Goal: Task Accomplishment & Management: Use online tool/utility

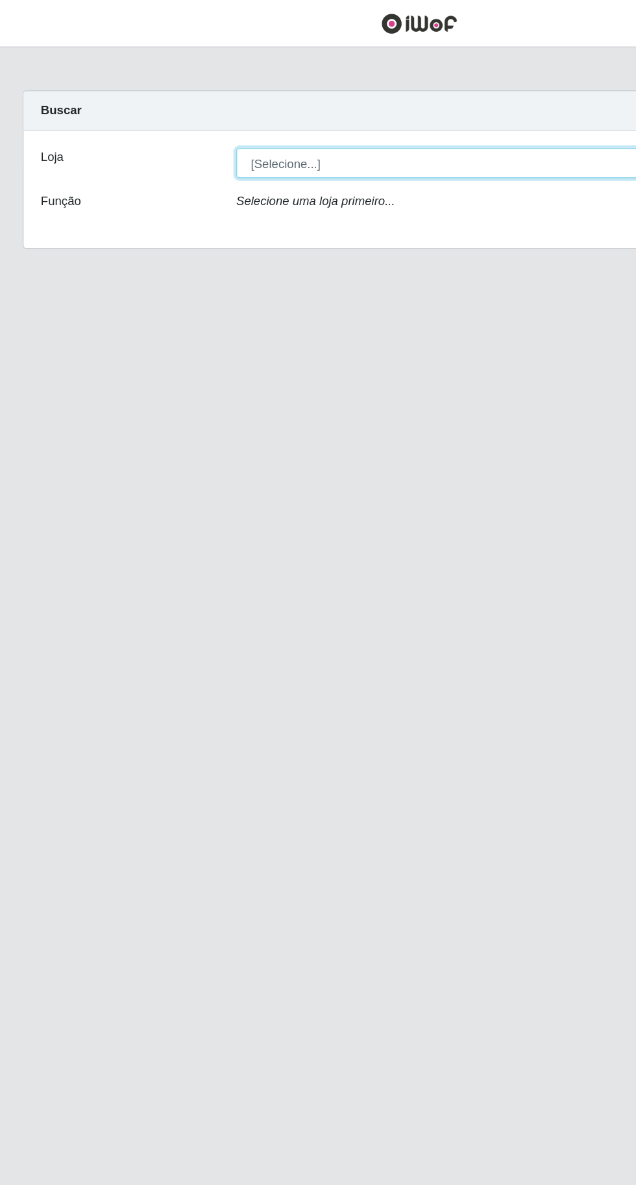
click at [250, 121] on select "[Selecione...] Extraplus - [GEOGRAPHIC_DATA] 03 - [GEOGRAPHIC_DATA]" at bounding box center [391, 123] width 422 height 23
select select "468"
click at [180, 112] on select "[Selecione...] Extraplus - [GEOGRAPHIC_DATA] 03 - [GEOGRAPHIC_DATA]" at bounding box center [391, 123] width 422 height 23
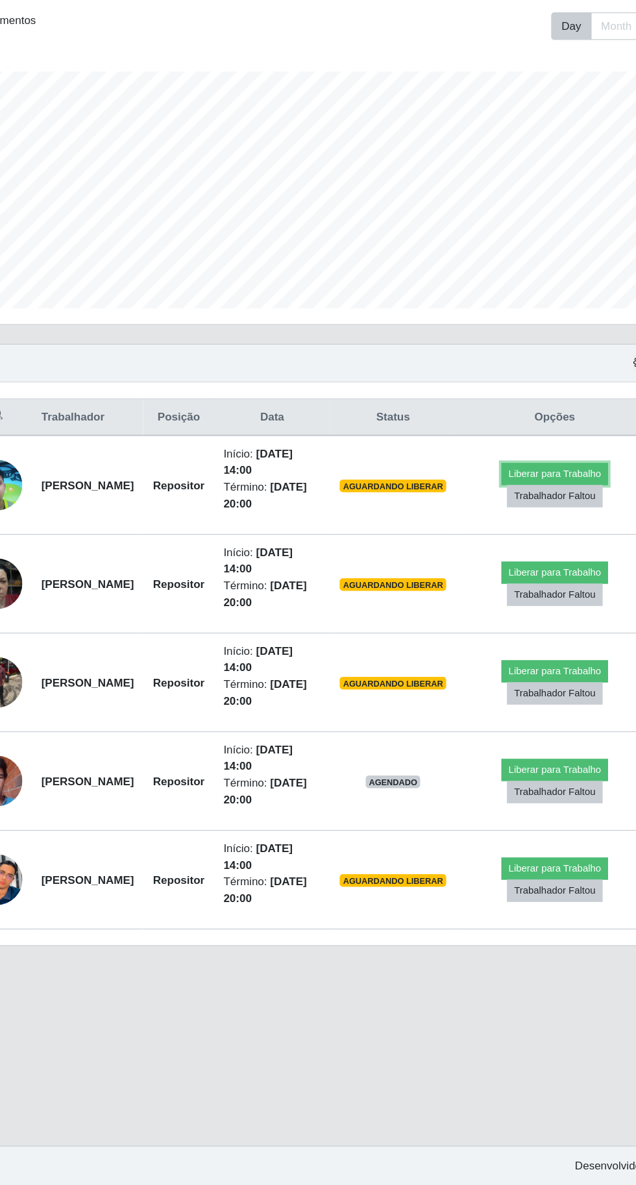
click at [547, 596] on button "Liberar para Trabalho" at bounding box center [521, 600] width 88 height 18
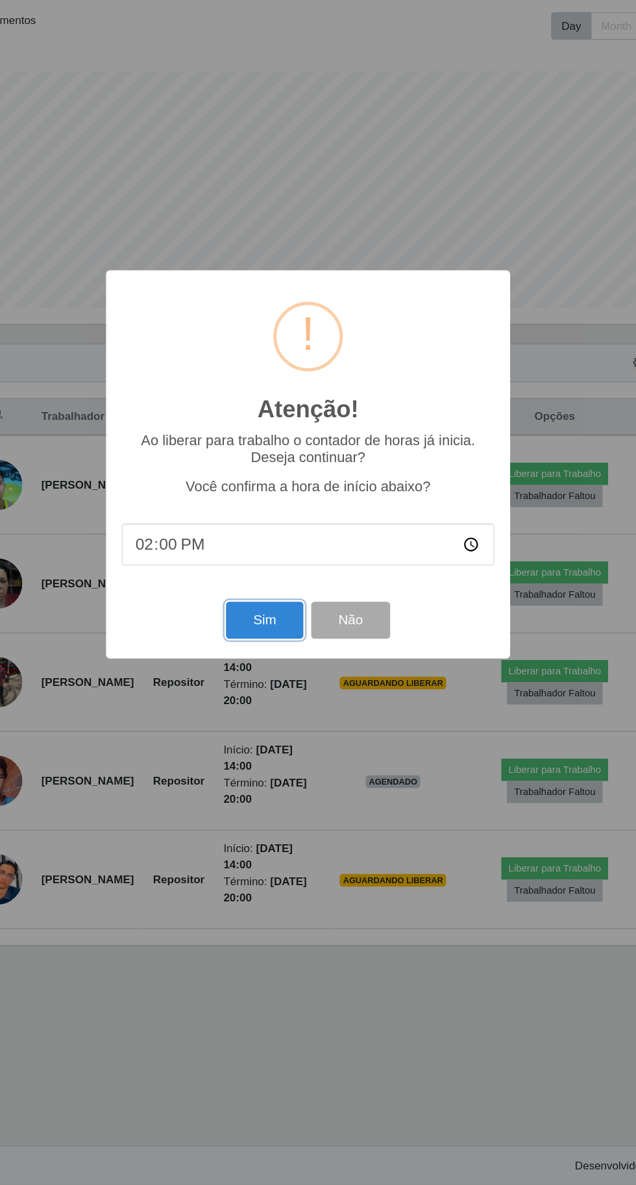
click at [284, 721] on button "Sim" at bounding box center [281, 720] width 63 height 31
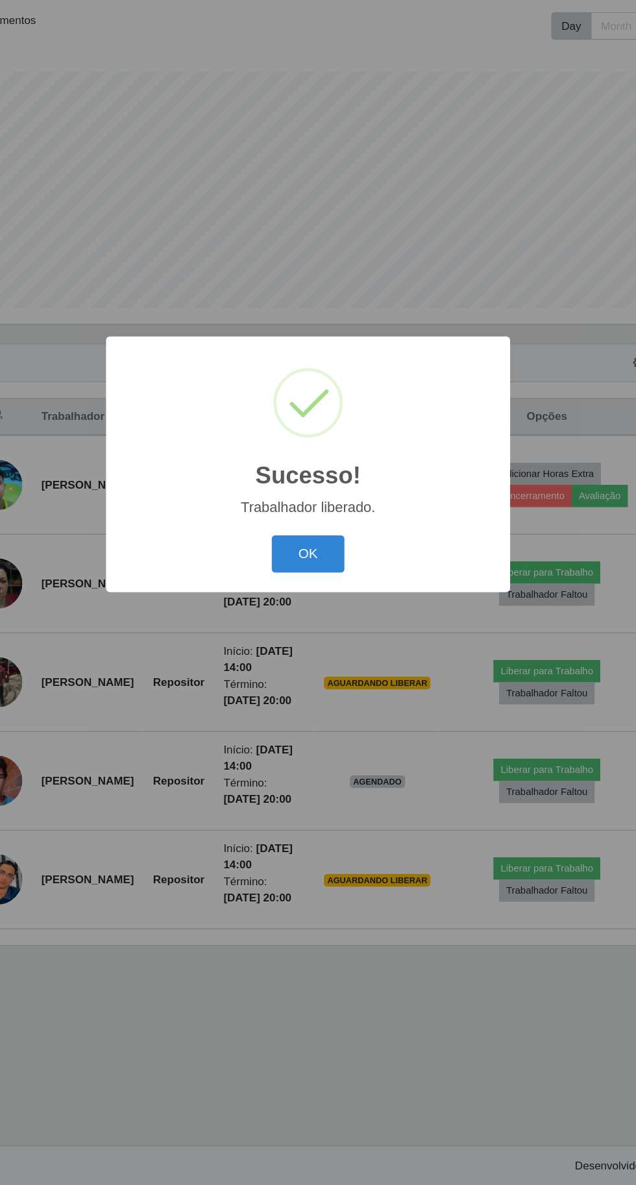
click at [319, 660] on button "OK" at bounding box center [318, 666] width 60 height 31
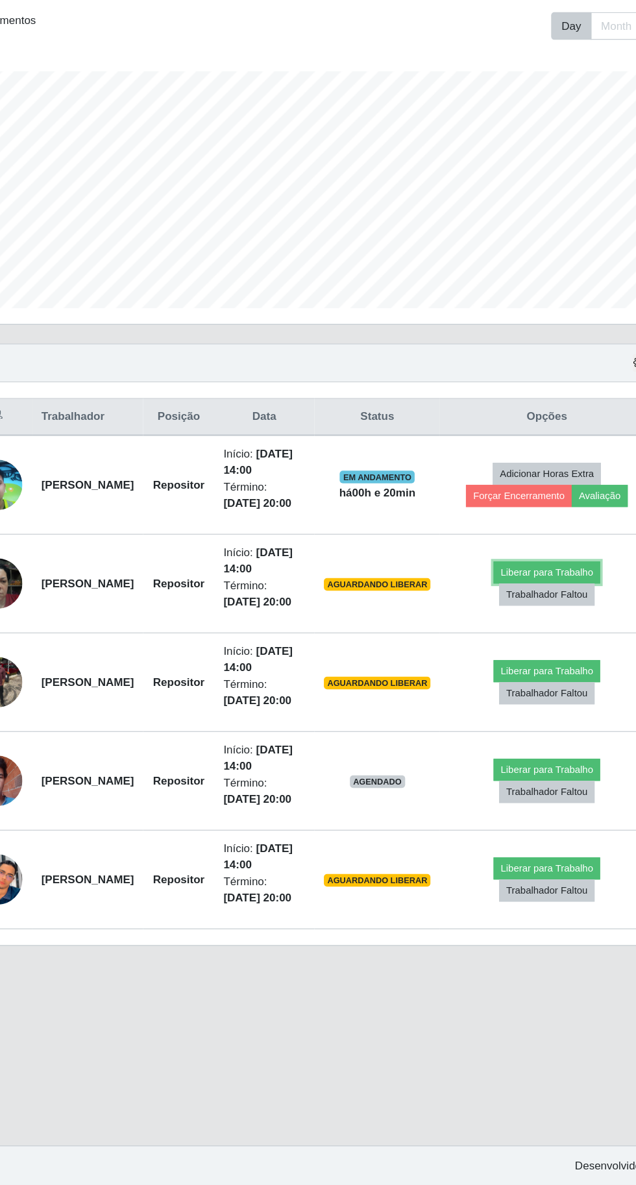
click at [541, 673] on button "Liberar para Trabalho" at bounding box center [514, 681] width 88 height 18
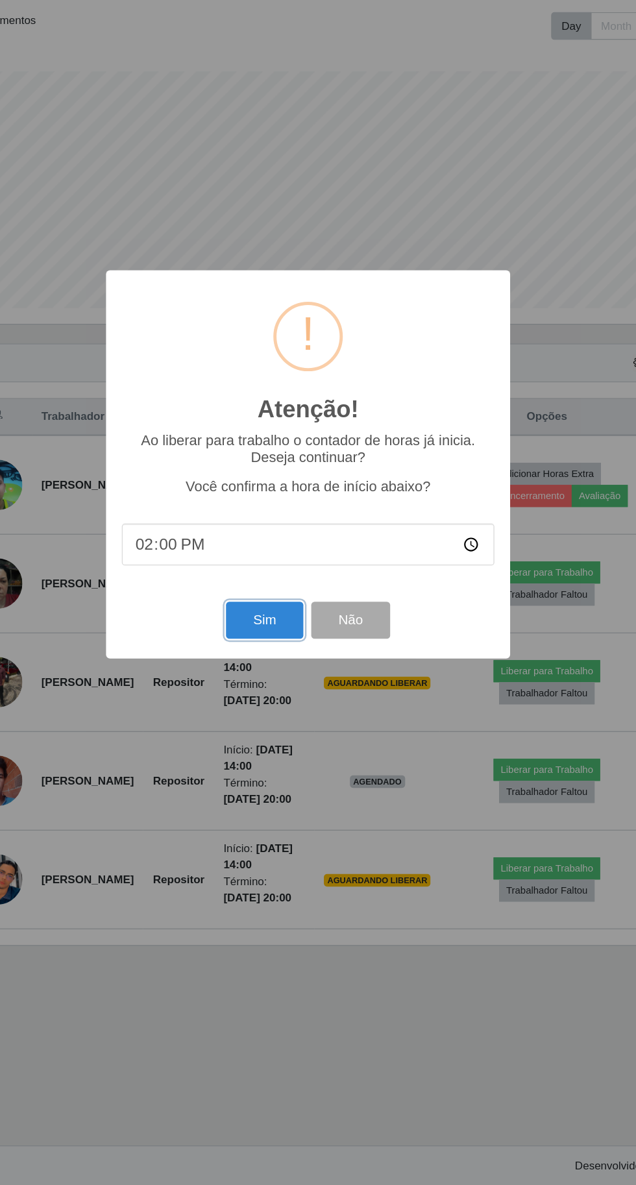
click at [280, 718] on button "Sim" at bounding box center [281, 720] width 63 height 31
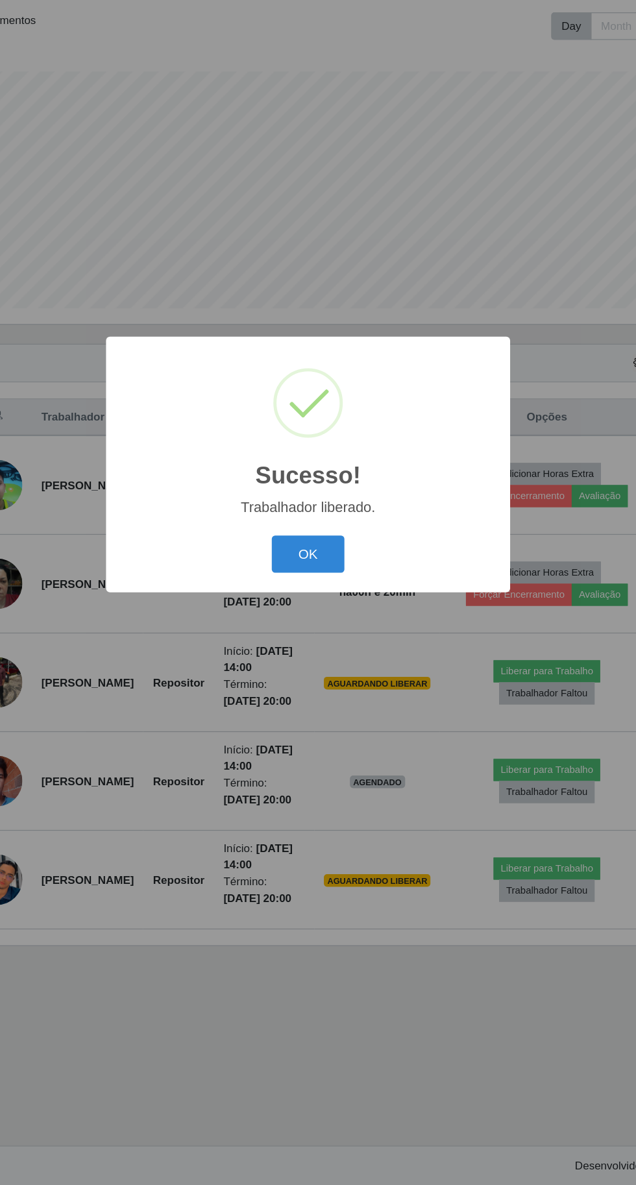
click at [300, 661] on button "OK" at bounding box center [318, 666] width 60 height 31
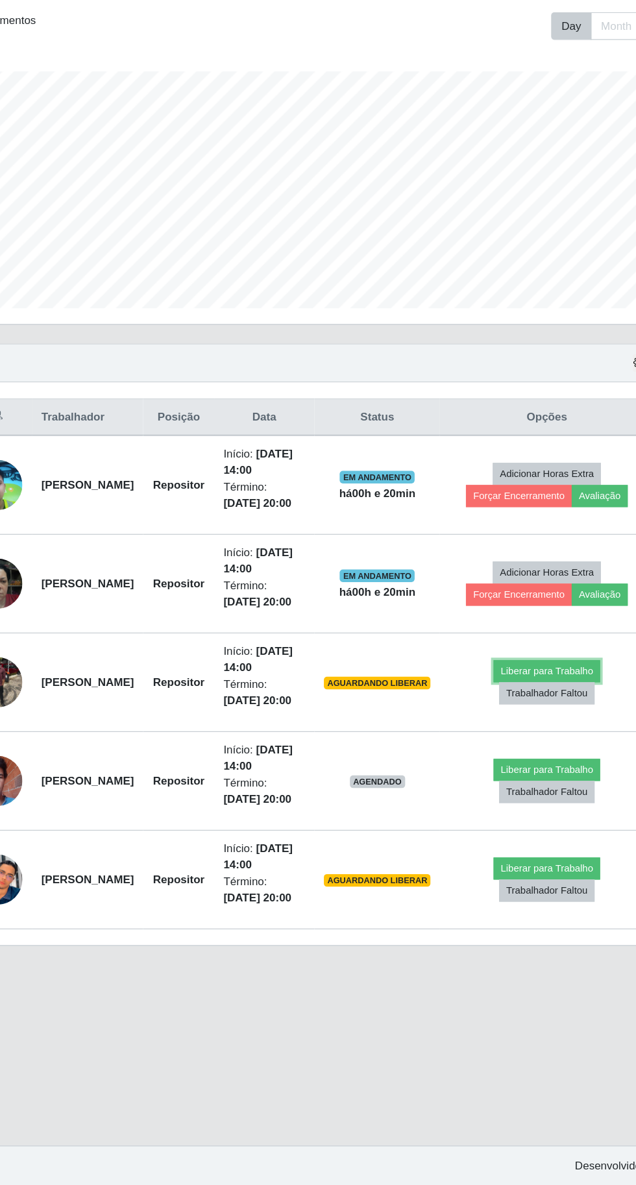
click at [533, 757] on button "Liberar para Trabalho" at bounding box center [514, 762] width 88 height 18
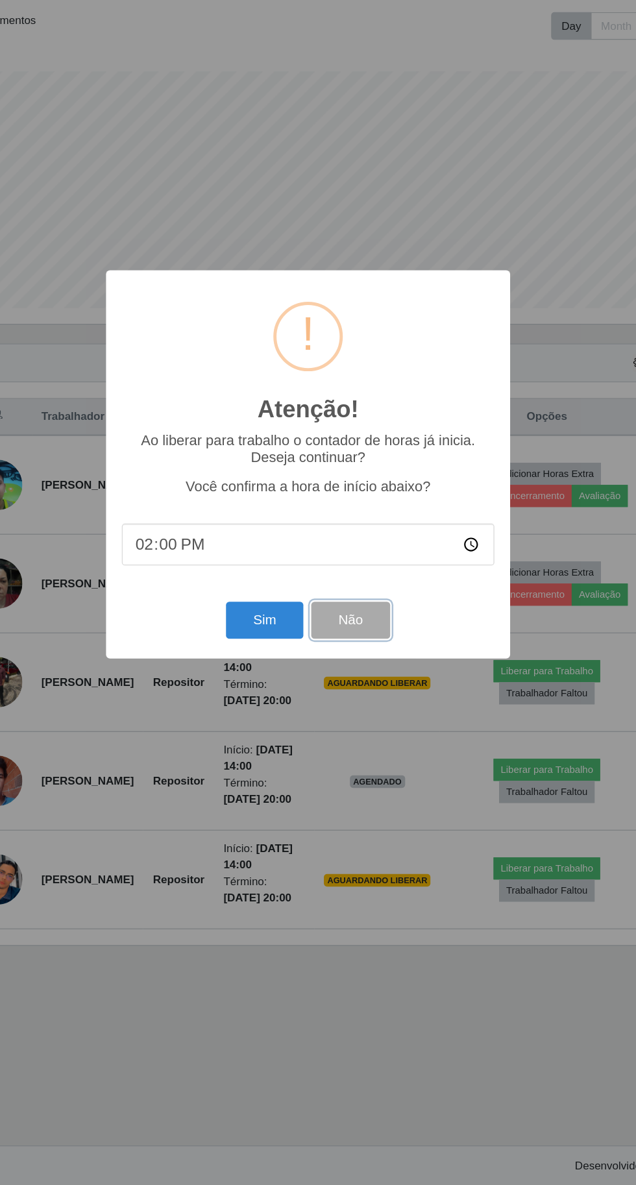
click at [362, 716] on button "Não" at bounding box center [353, 720] width 64 height 31
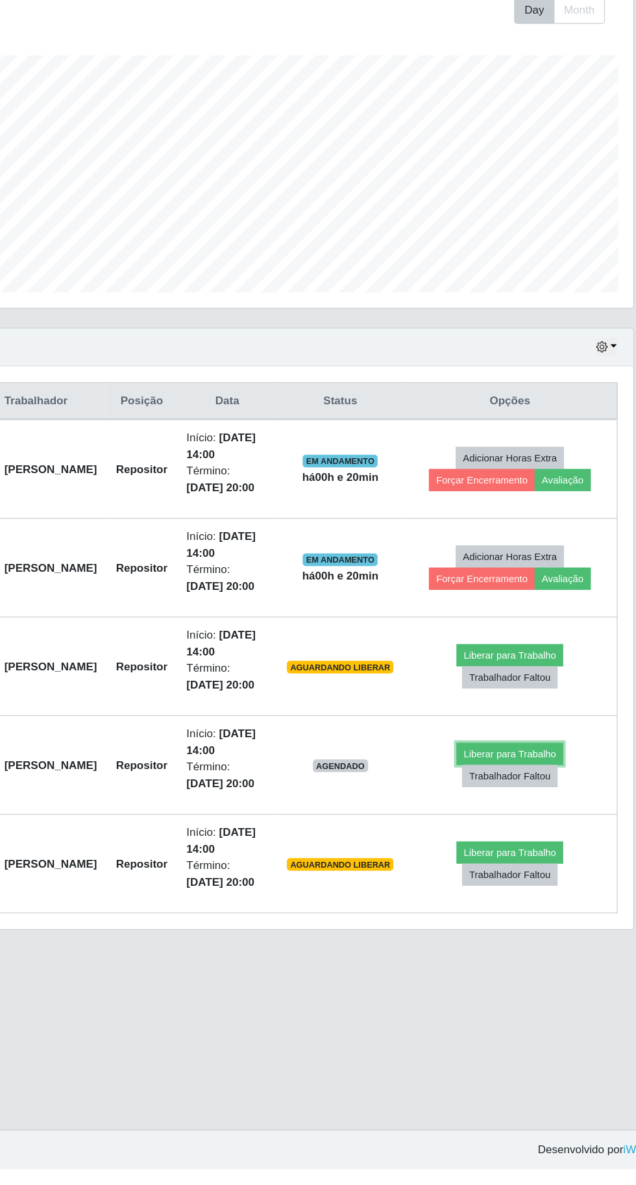
click at [547, 835] on button "Liberar para Trabalho" at bounding box center [514, 844] width 88 height 18
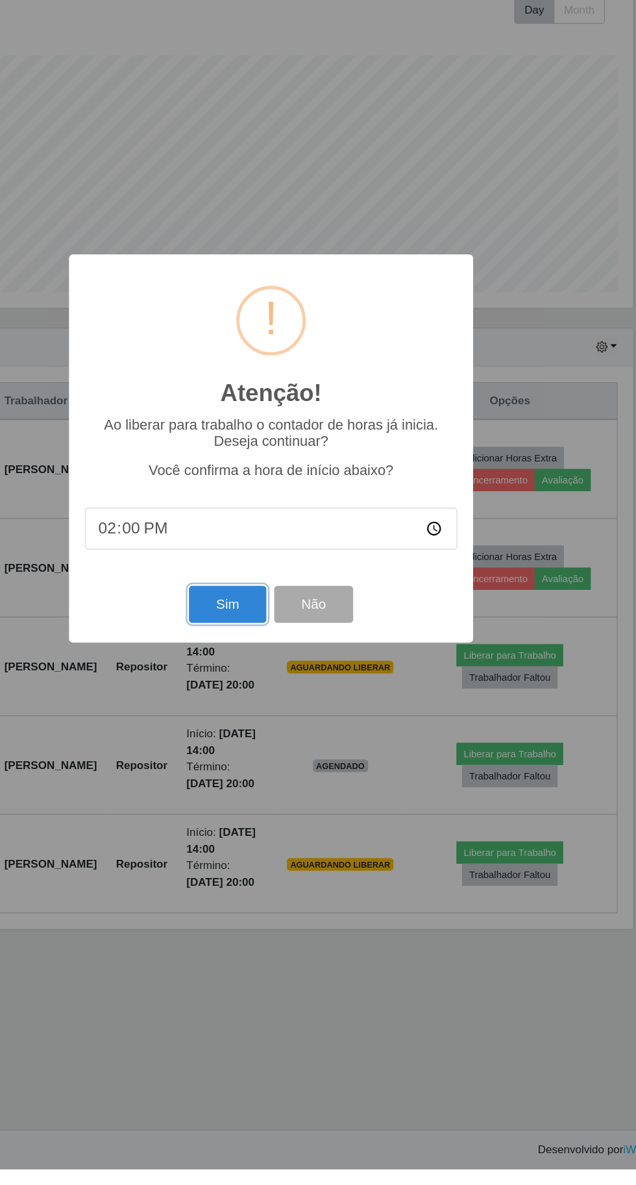
click at [278, 736] on button "Sim" at bounding box center [281, 720] width 63 height 31
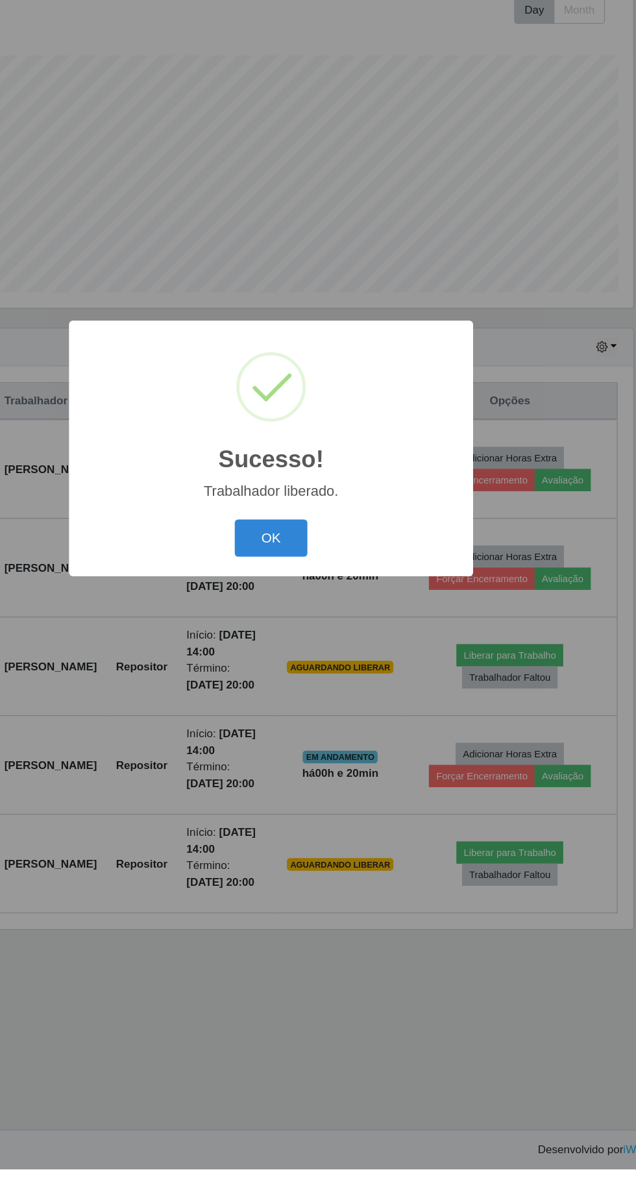
click at [289, 681] on button "OK" at bounding box center [318, 666] width 60 height 31
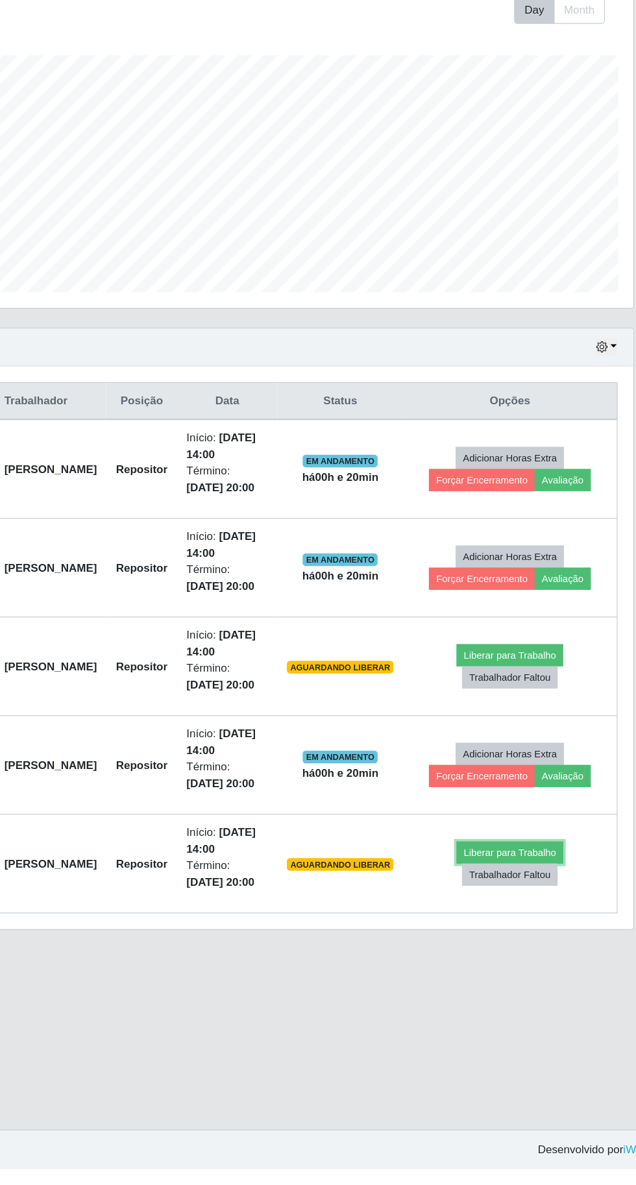
click at [526, 921] on button "Liberar para Trabalho" at bounding box center [514, 925] width 88 height 18
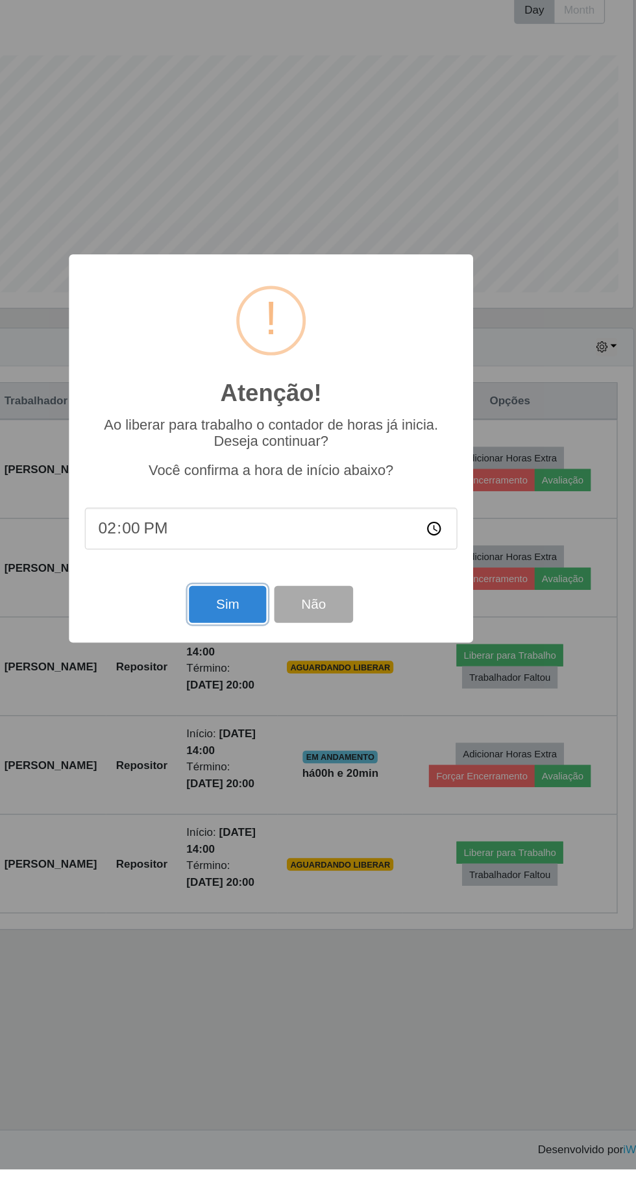
click at [267, 736] on button "Sim" at bounding box center [281, 720] width 63 height 31
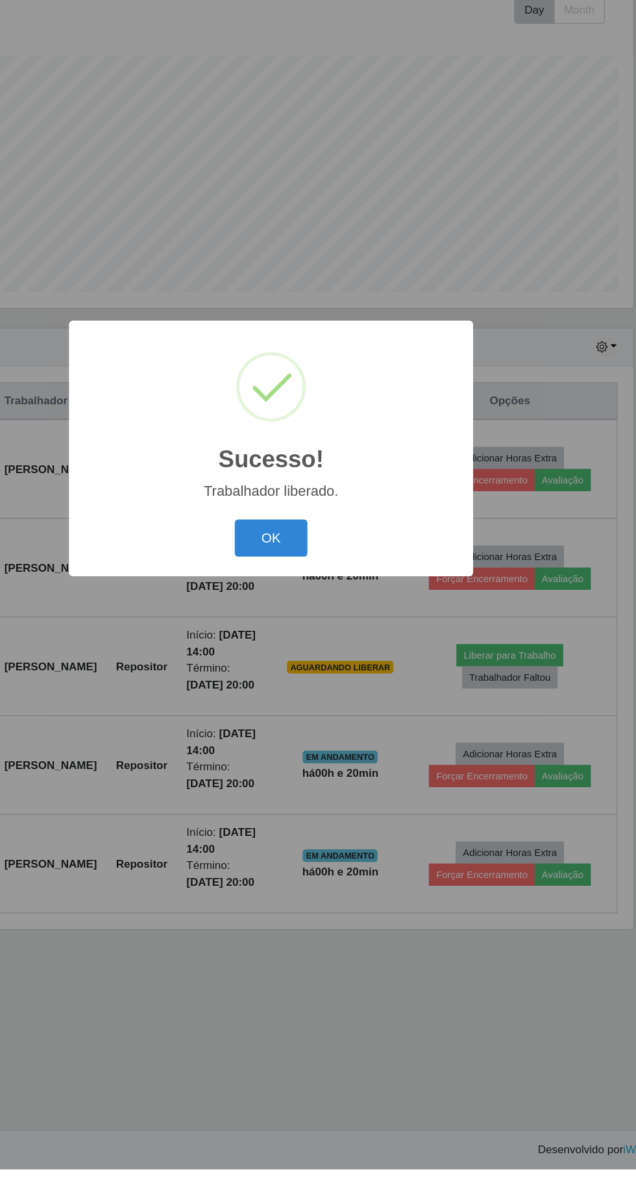
click at [317, 681] on button "OK" at bounding box center [318, 666] width 60 height 31
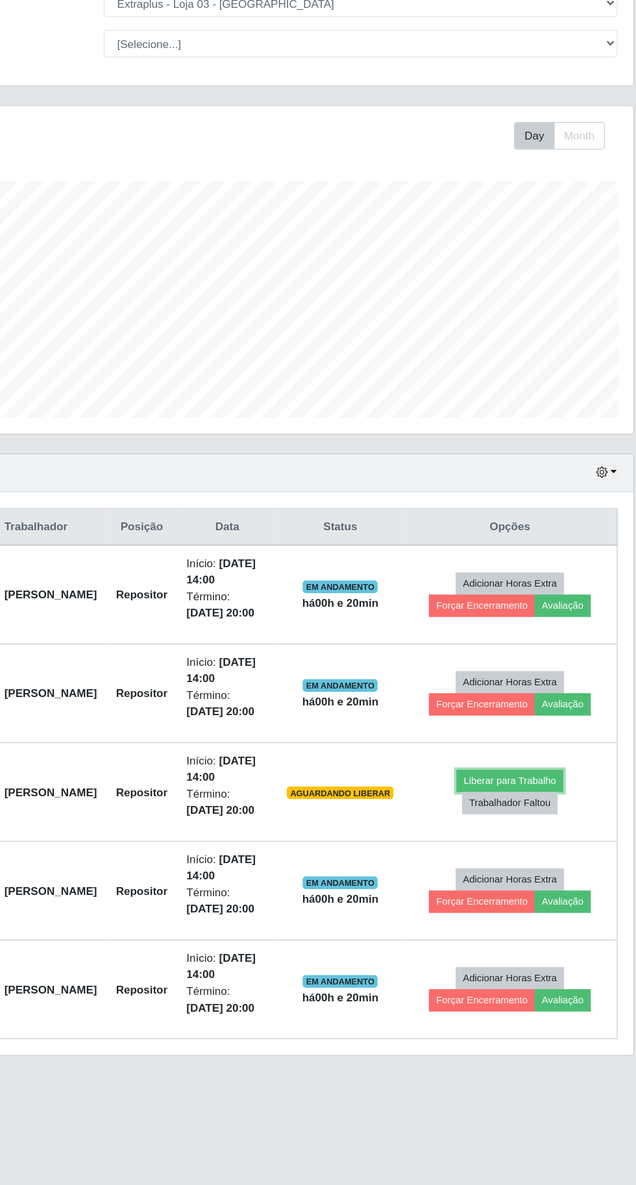
click at [537, 759] on button "Liberar para Trabalho" at bounding box center [514, 762] width 88 height 18
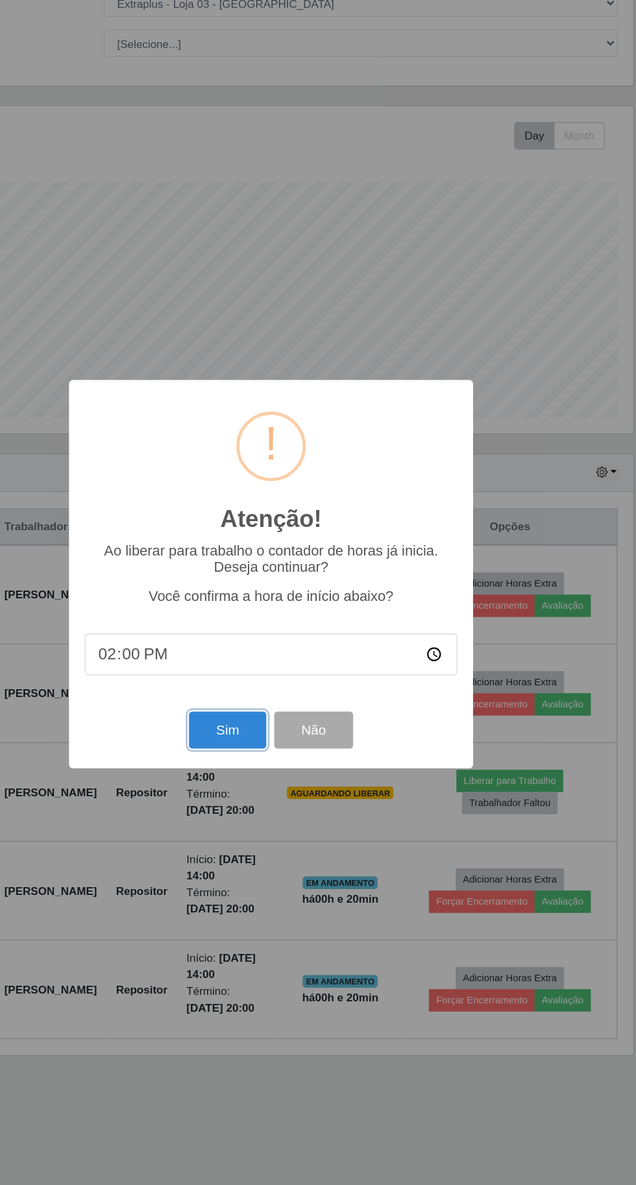
click at [271, 726] on button "Sim" at bounding box center [281, 720] width 63 height 31
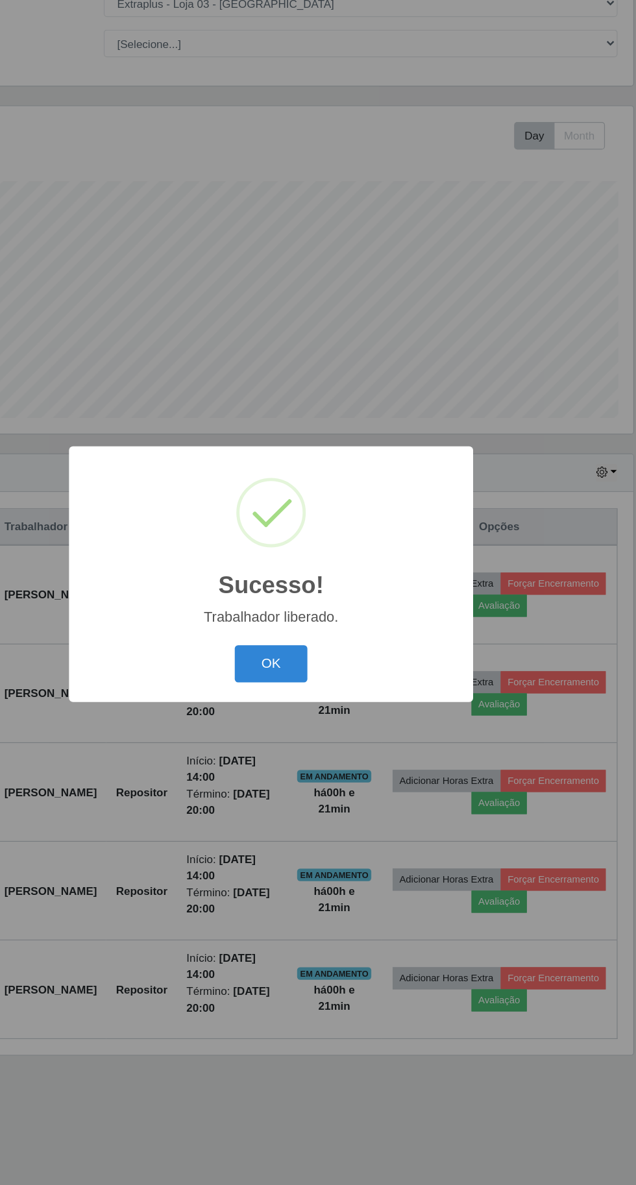
click at [315, 665] on button "OK" at bounding box center [318, 666] width 60 height 31
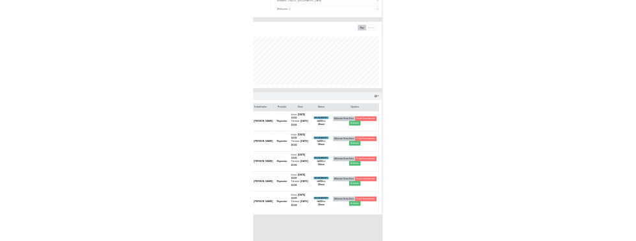
scroll to position [95, 0]
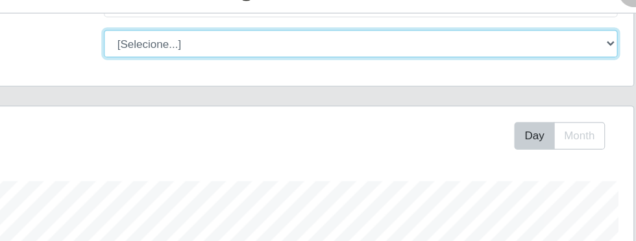
click at [589, 55] on select "[Selecione...] Repositor Repositor + Repositor ++" at bounding box center [391, 60] width 422 height 23
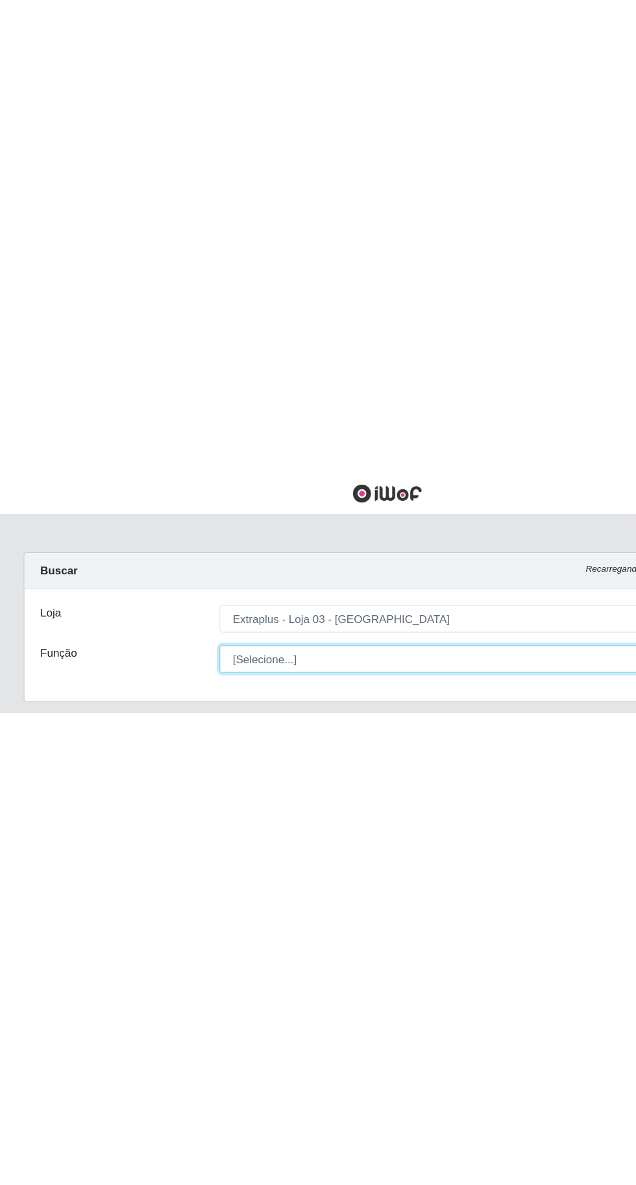
scroll to position [0, 0]
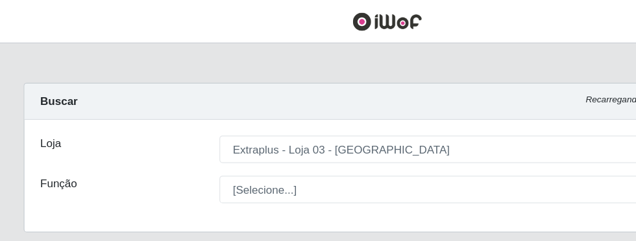
click at [73, 69] on div "Buscar Recarregando em 18 segundos..." at bounding box center [318, 84] width 596 height 30
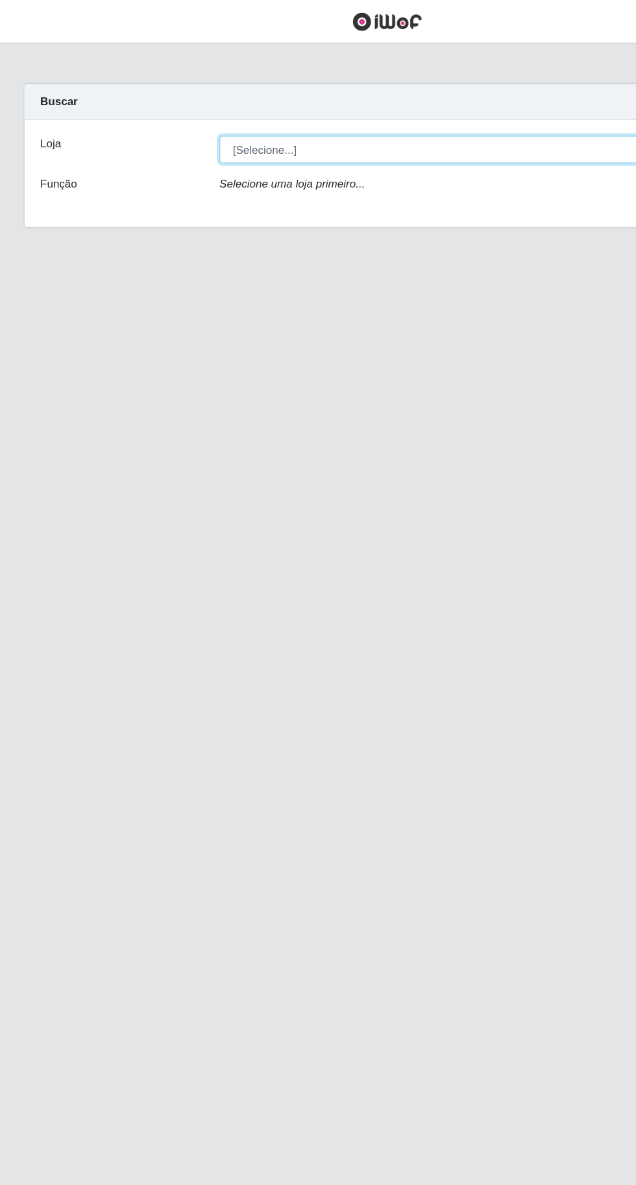
click at [194, 120] on select "[Selecione...] Extraplus - [GEOGRAPHIC_DATA] 03 - [GEOGRAPHIC_DATA]" at bounding box center [391, 123] width 422 height 23
select select "468"
click at [180, 112] on select "[Selecione...] Extraplus - [GEOGRAPHIC_DATA] 03 - [GEOGRAPHIC_DATA]" at bounding box center [391, 123] width 422 height 23
